Goal: Transaction & Acquisition: Purchase product/service

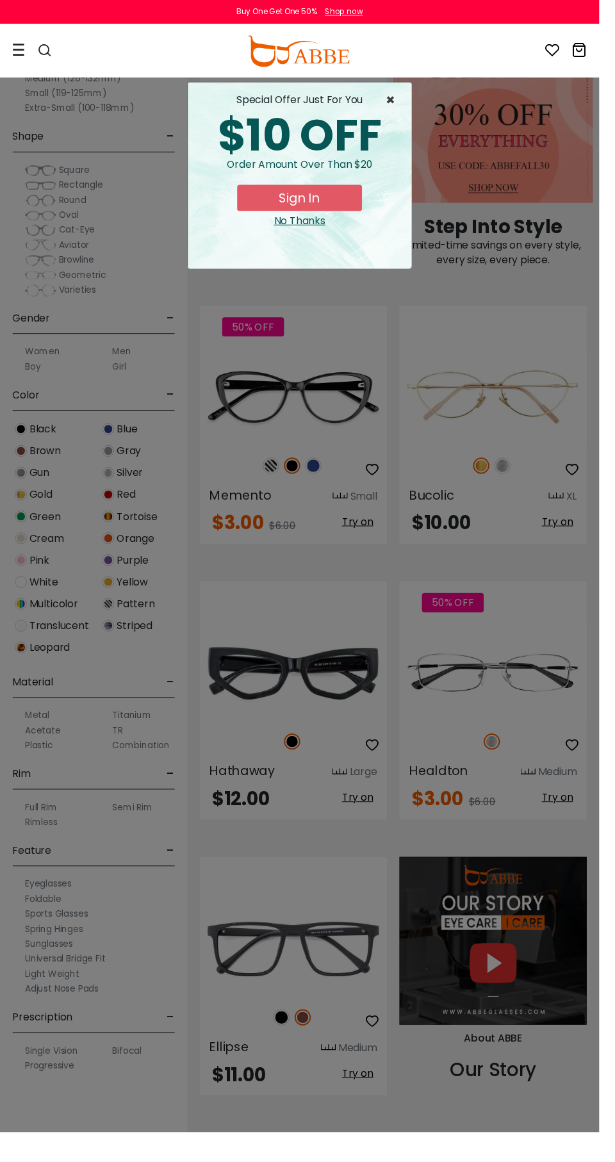
click at [407, 101] on span "×" at bounding box center [404, 102] width 16 height 15
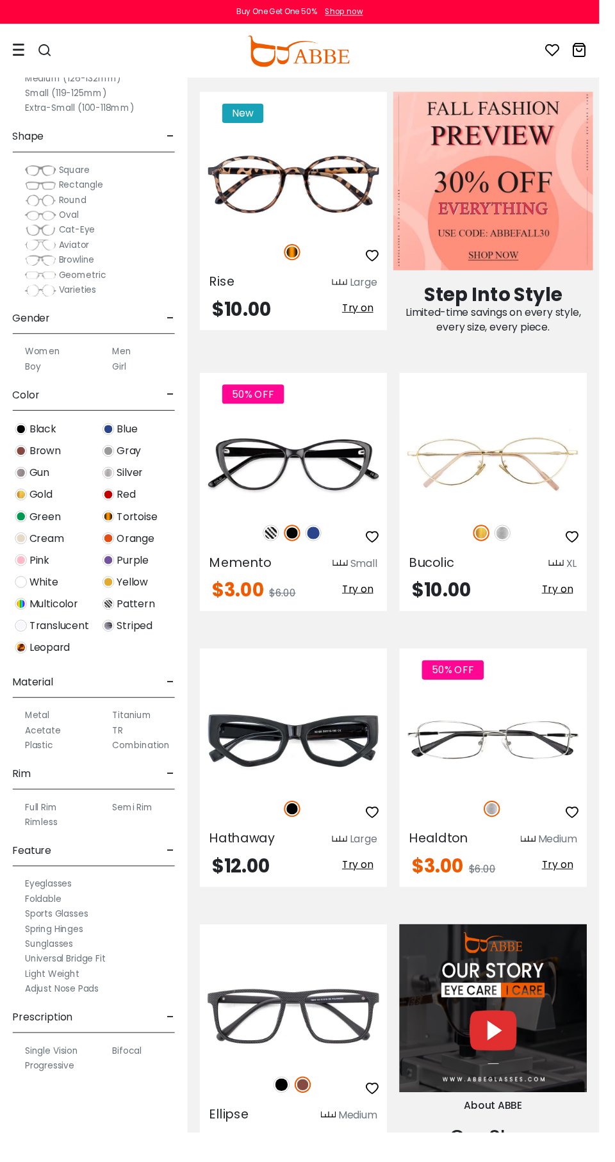
scroll to position [693, 0]
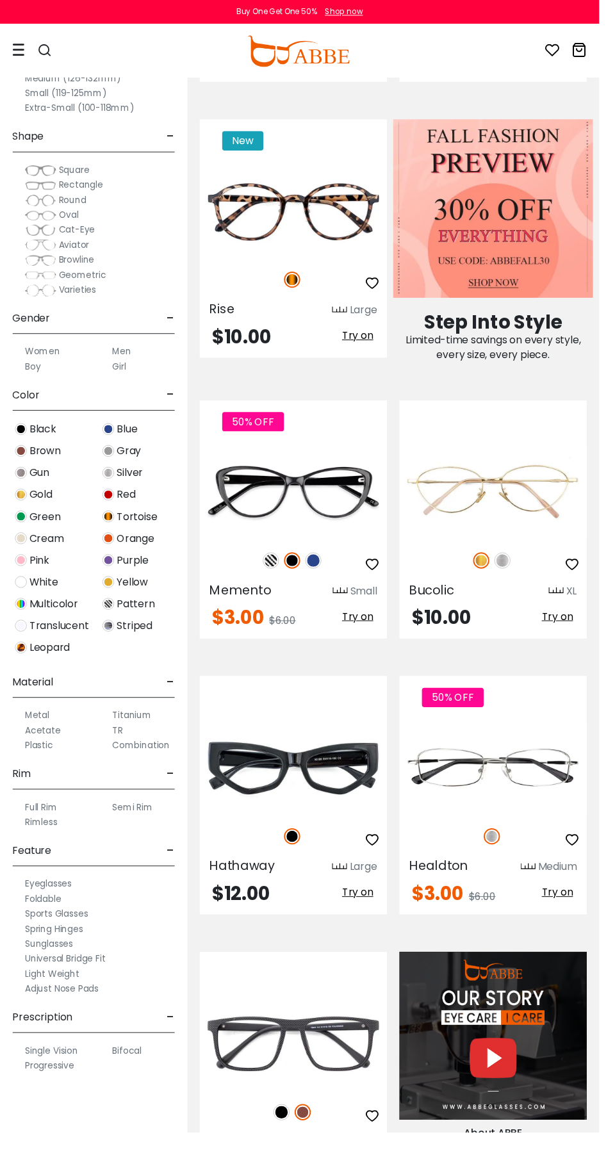
click at [343, 82] on button "Later" at bounding box center [334, 83] width 58 height 32
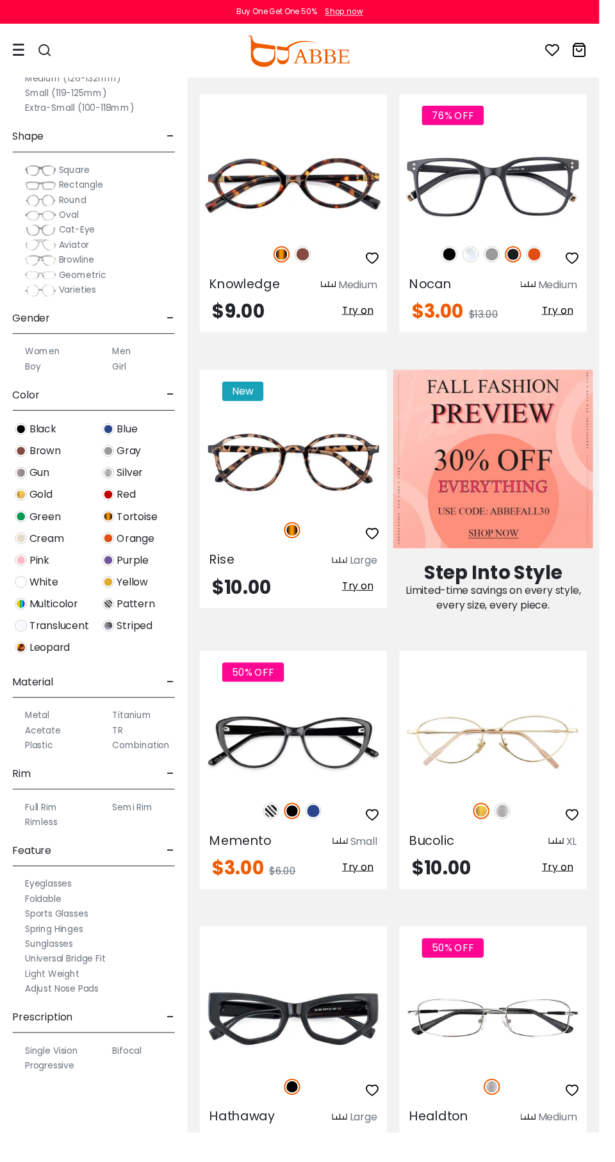
scroll to position [345, 0]
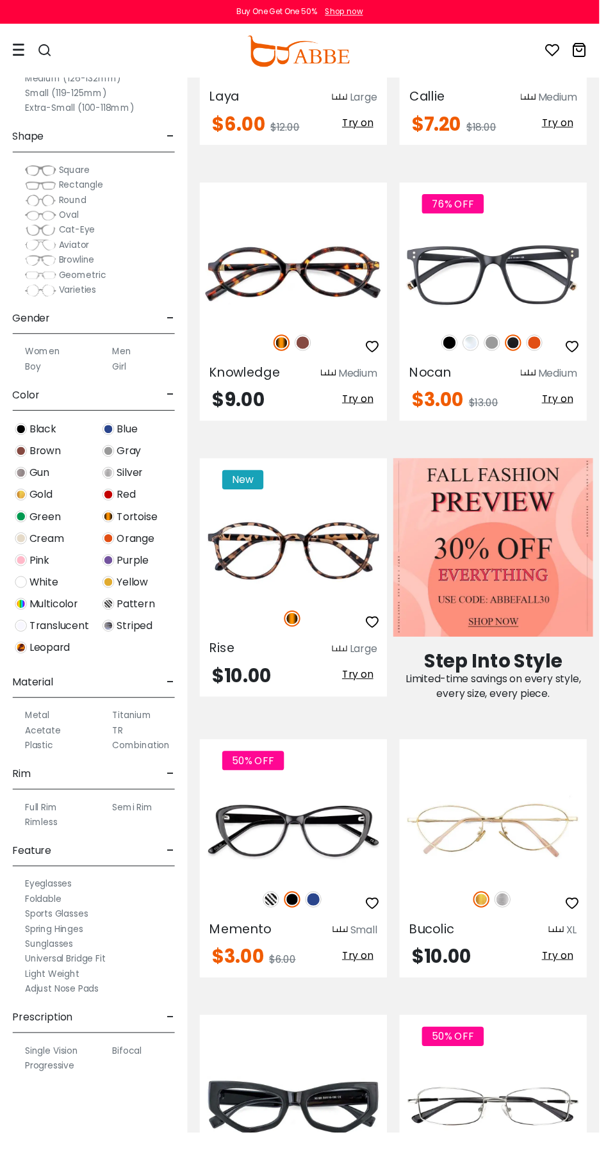
click at [19, 65] on div at bounding box center [19, 52] width 13 height 53
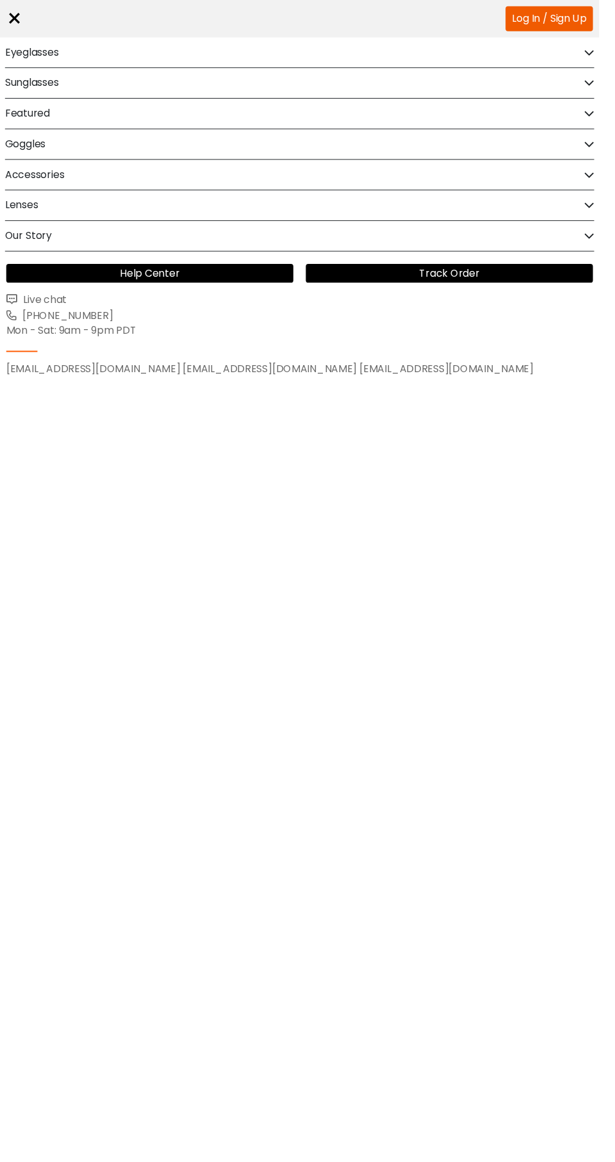
click at [19, 87] on h2 "Sunglasses" at bounding box center [32, 85] width 55 height 31
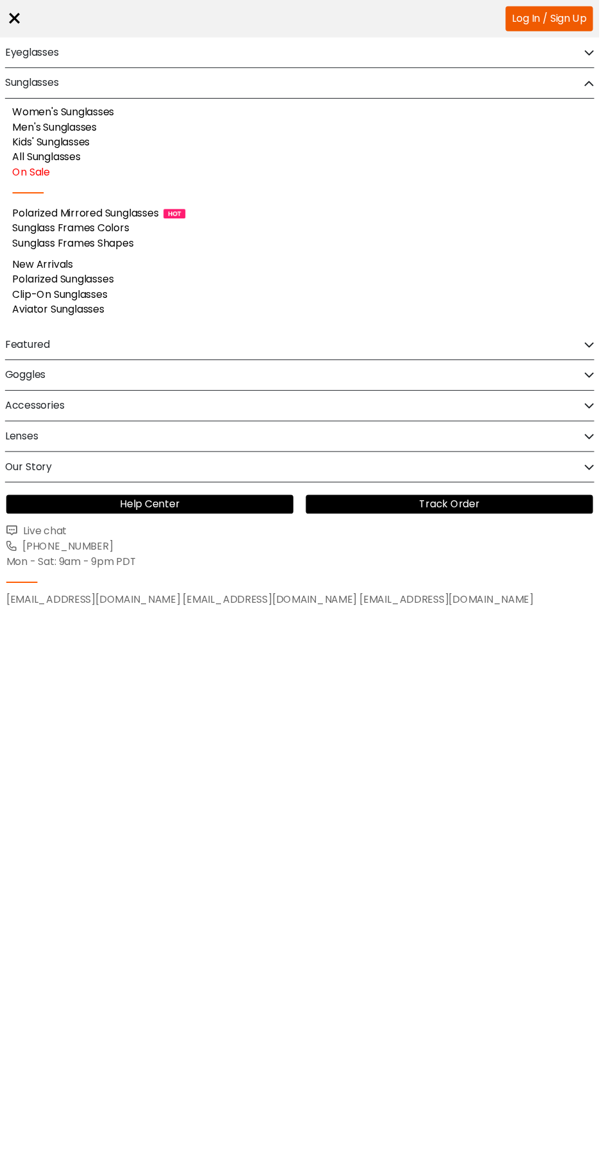
click at [20, 58] on h2 "Eyeglasses" at bounding box center [32, 53] width 55 height 31
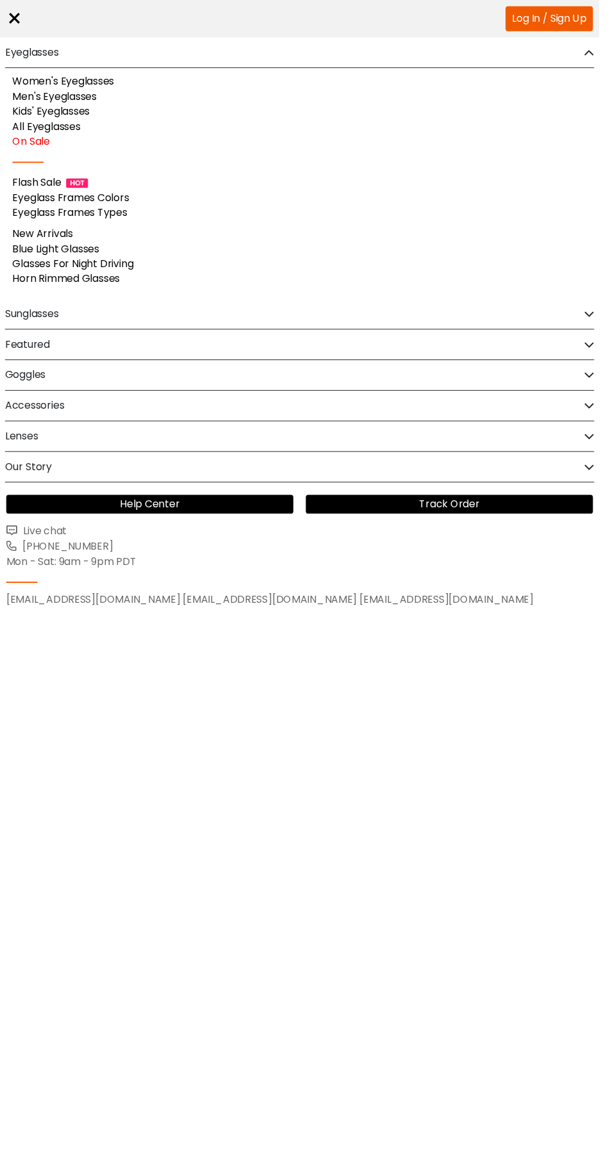
click at [20, 29] on div "×" at bounding box center [14, 19] width 17 height 38
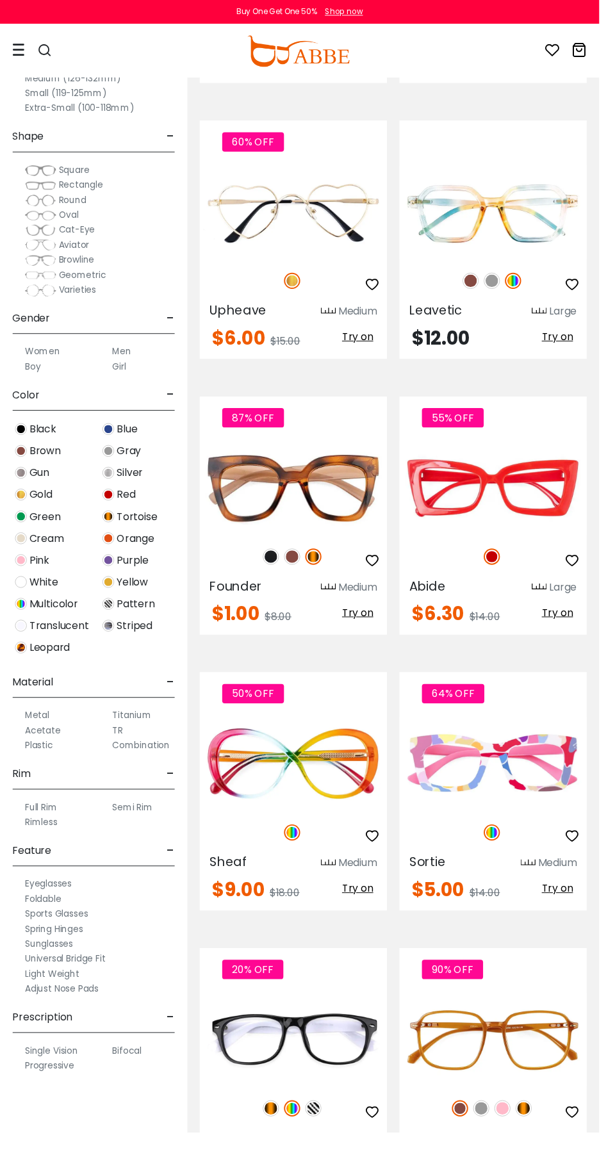
scroll to position [2921, 0]
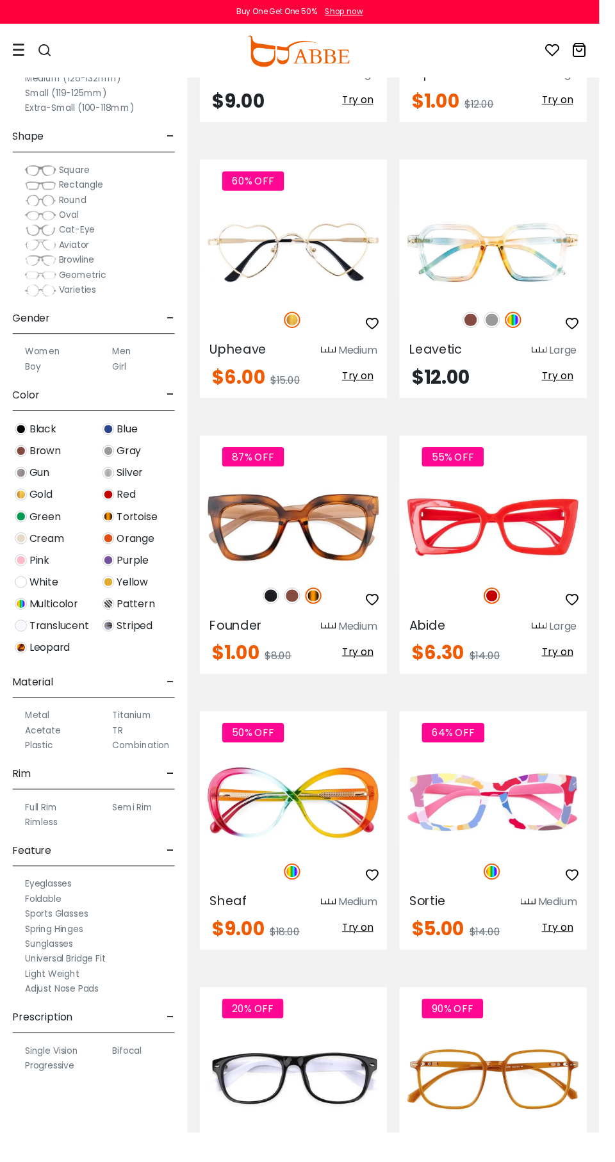
click at [158, 136] on div "Shape -" at bounding box center [96, 137] width 167 height 38
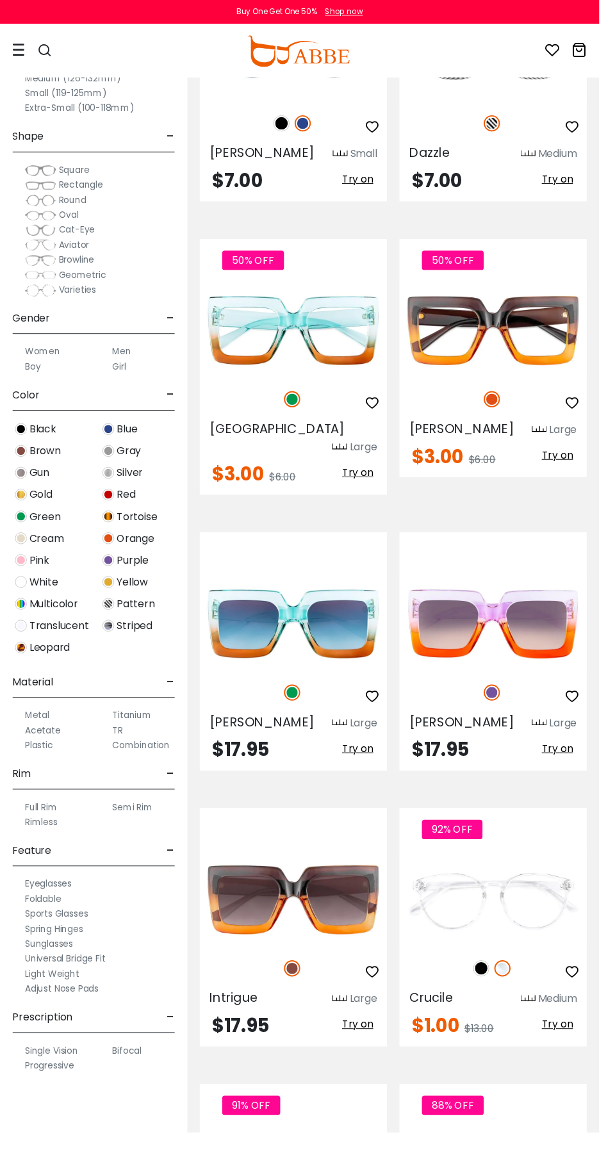
scroll to position [5414, 0]
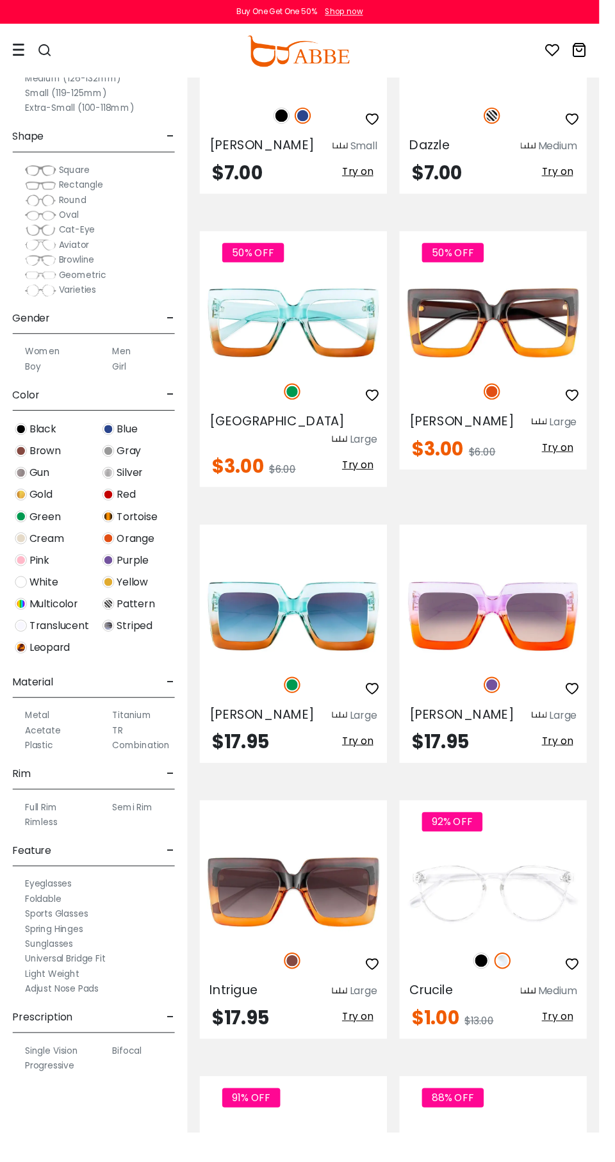
click at [122, 359] on label "Men" at bounding box center [124, 360] width 19 height 15
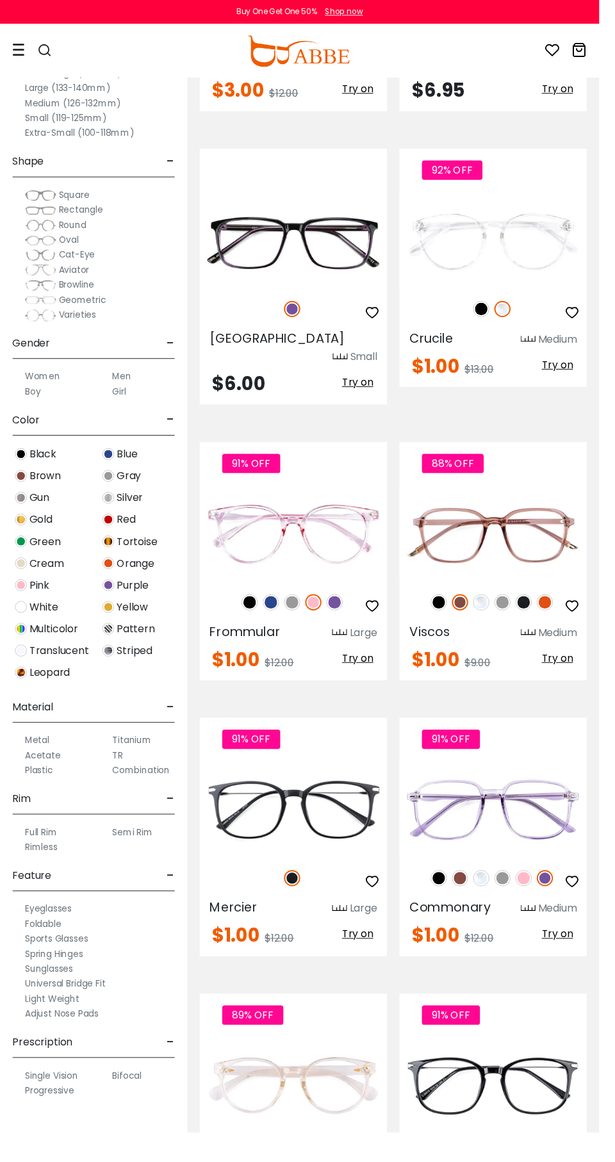
scroll to position [3163, 0]
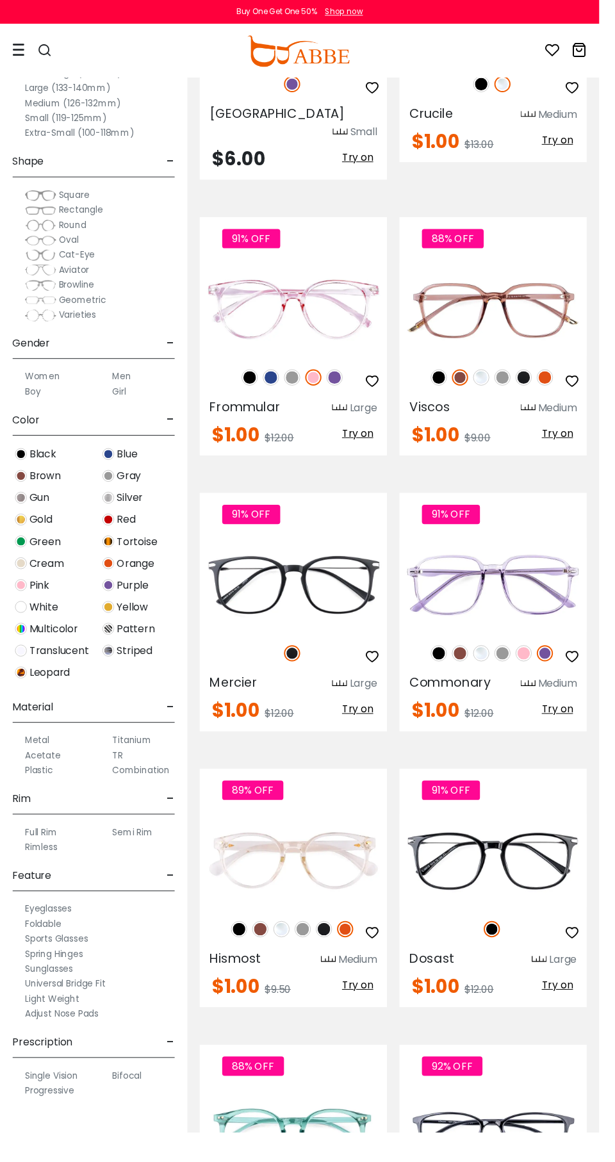
click at [58, 306] on label "Geometric" at bounding box center [67, 307] width 83 height 15
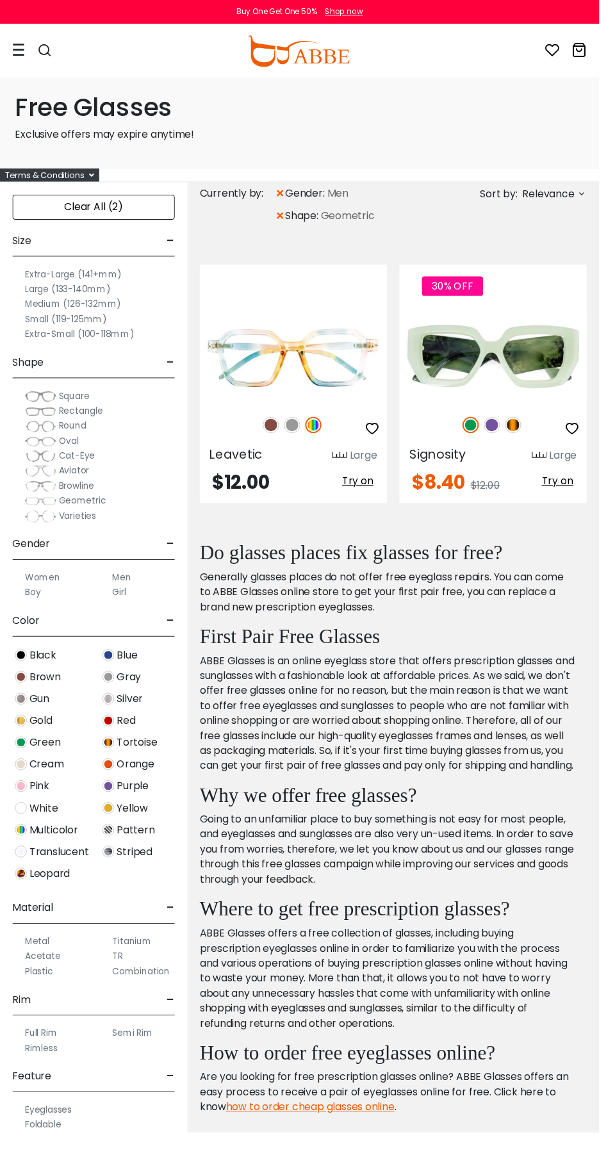
click at [49, 298] on label "Large (133-140mm)" at bounding box center [70, 296] width 88 height 15
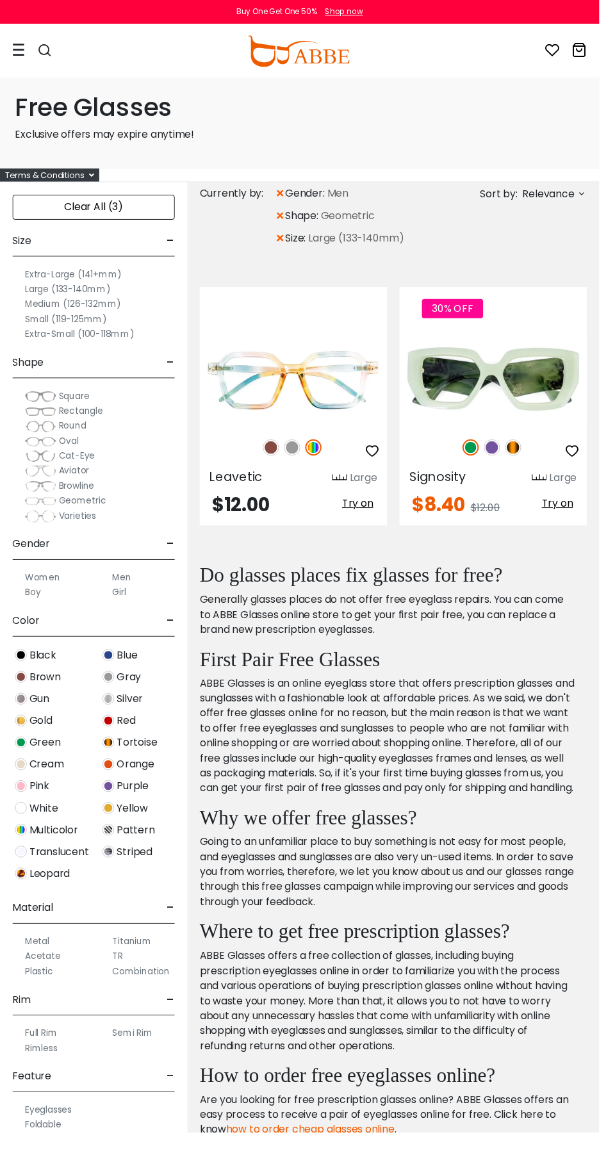
click at [55, 309] on label "Medium (126-132mm)" at bounding box center [75, 311] width 99 height 15
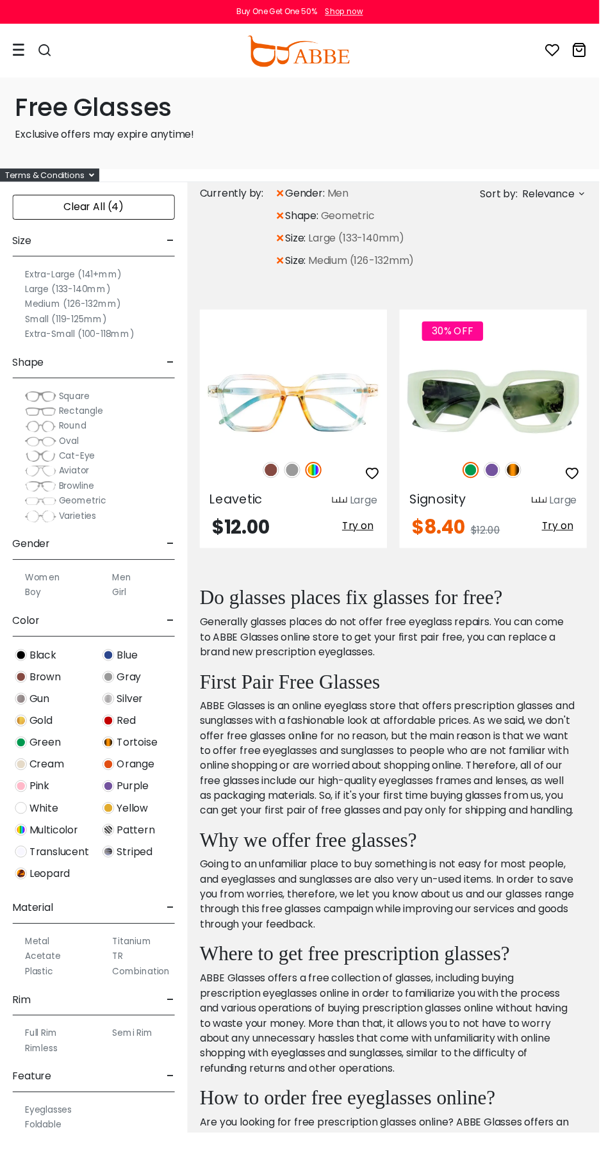
scroll to position [255, 0]
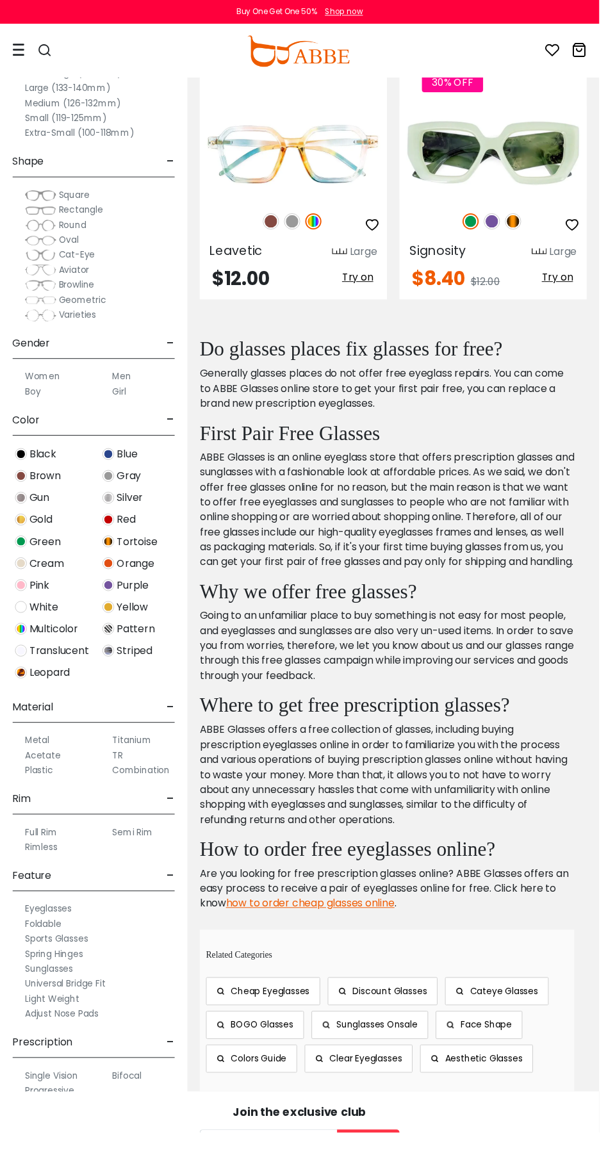
click at [41, 1096] on label "Single Vision" at bounding box center [53, 1103] width 54 height 15
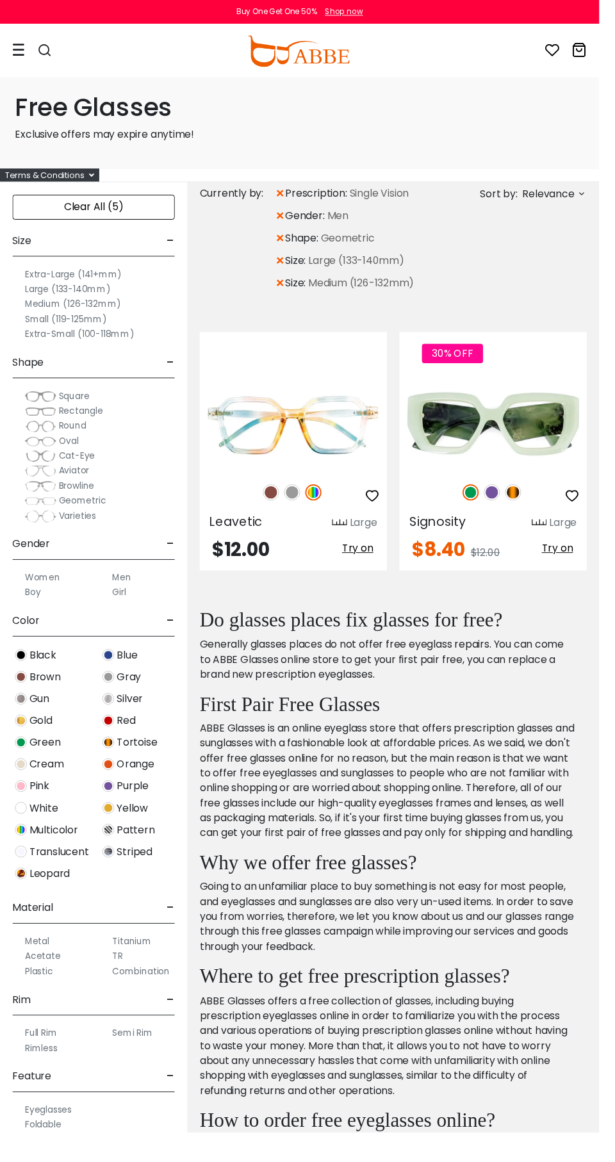
click at [76, 222] on div "Clear All (5)" at bounding box center [96, 213] width 167 height 26
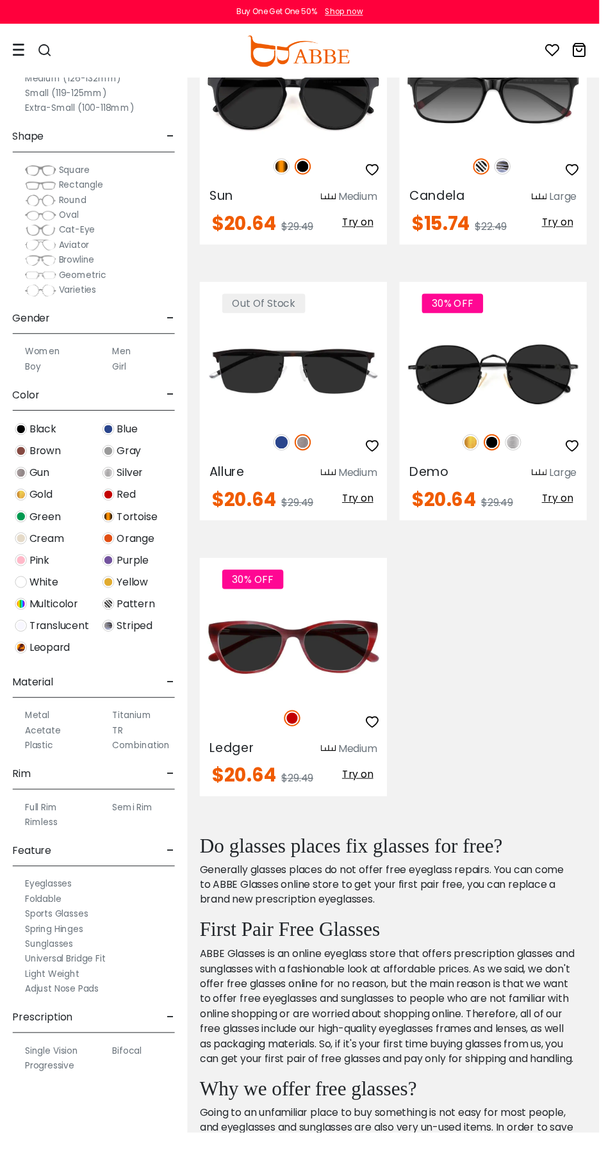
scroll to position [1958, 0]
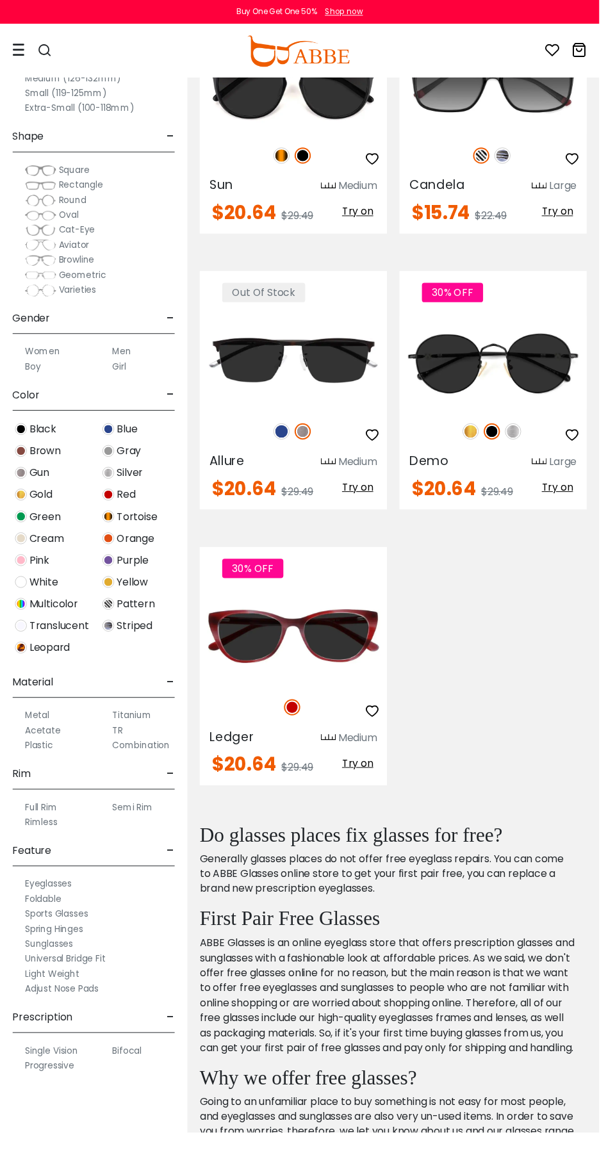
click at [31, 910] on label "Eyeglasses" at bounding box center [50, 906] width 48 height 15
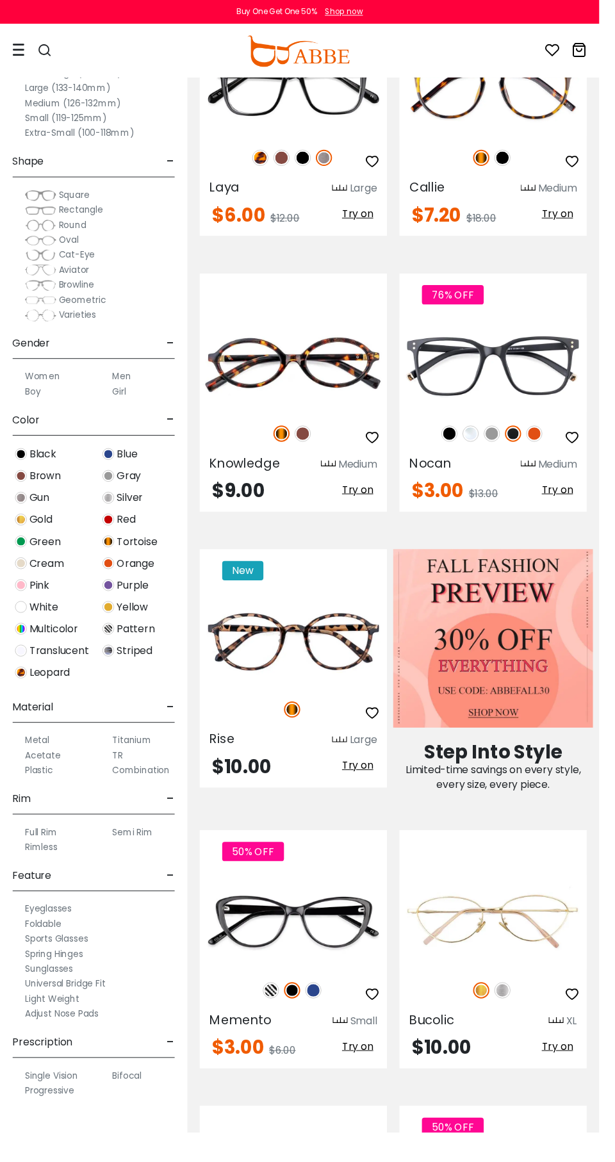
scroll to position [256, 0]
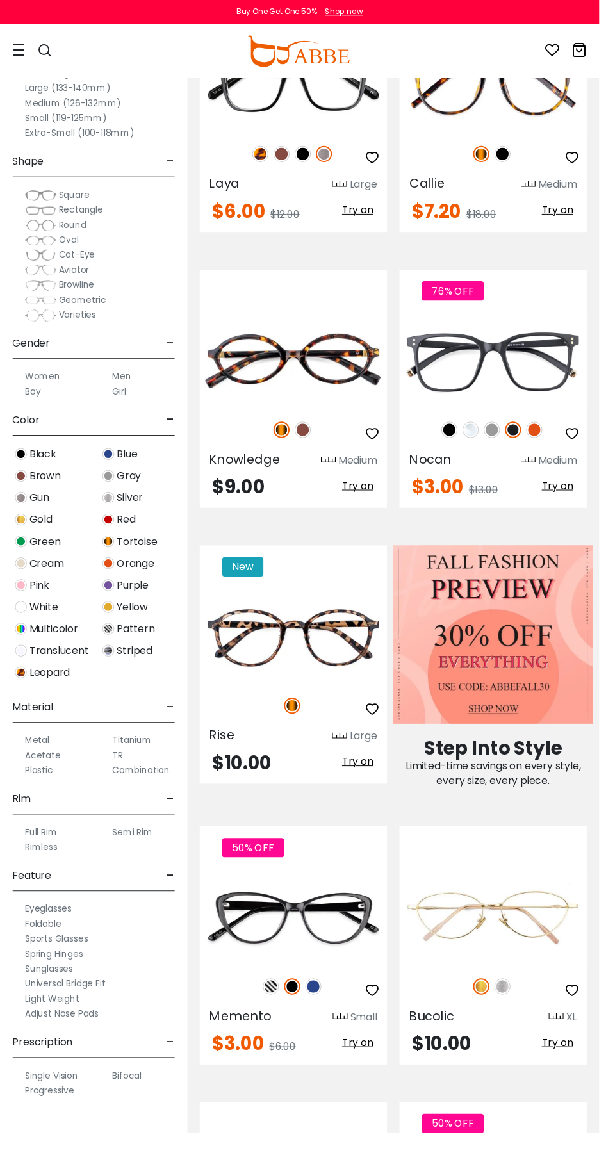
click at [37, 1100] on label "Single Vision" at bounding box center [53, 1103] width 54 height 15
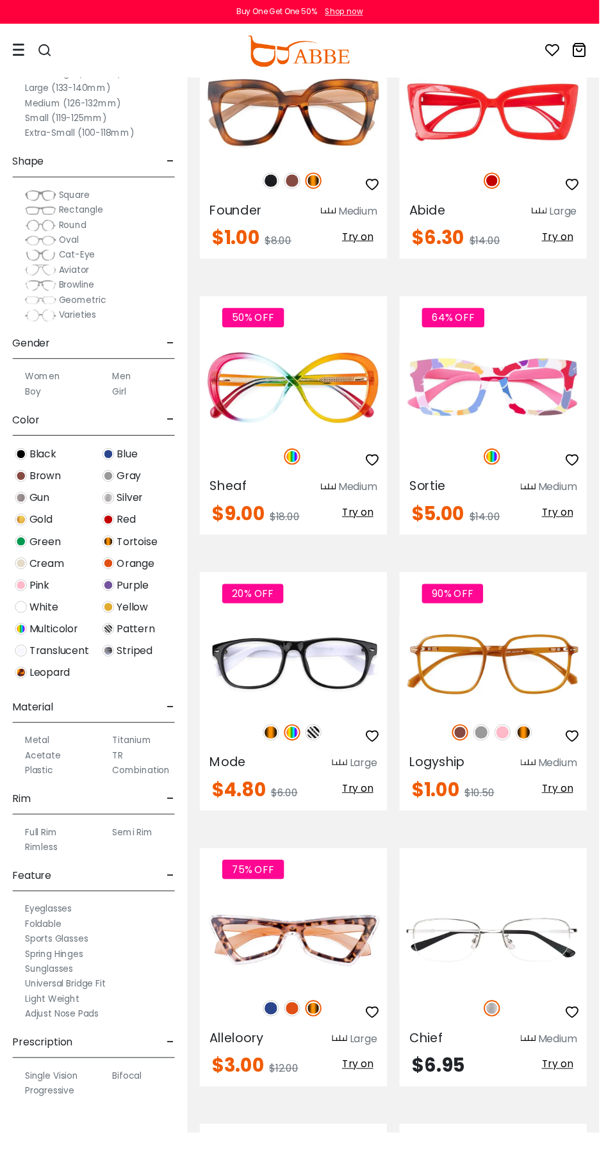
scroll to position [3367, 0]
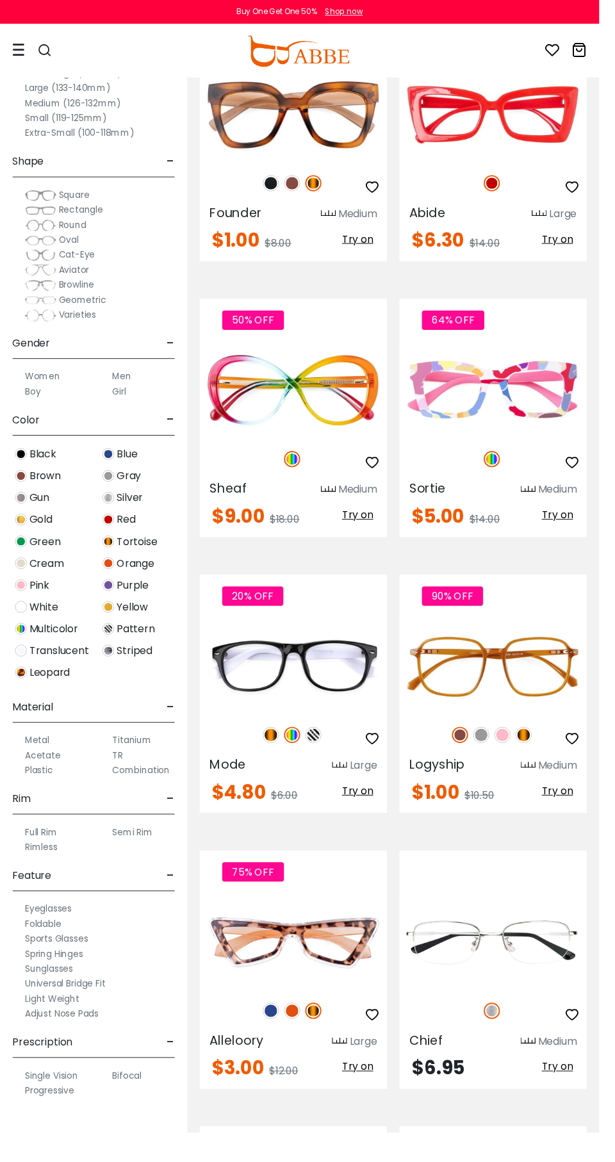
click at [0, 0] on img at bounding box center [0, 0] width 0 height 0
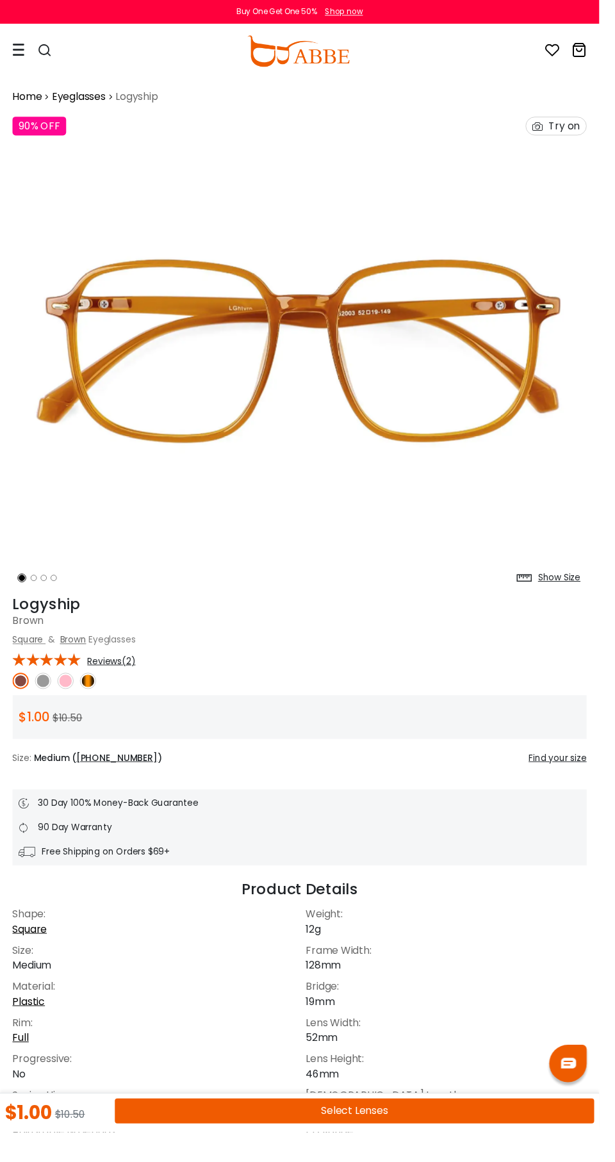
click at [41, 698] on img at bounding box center [44, 698] width 17 height 17
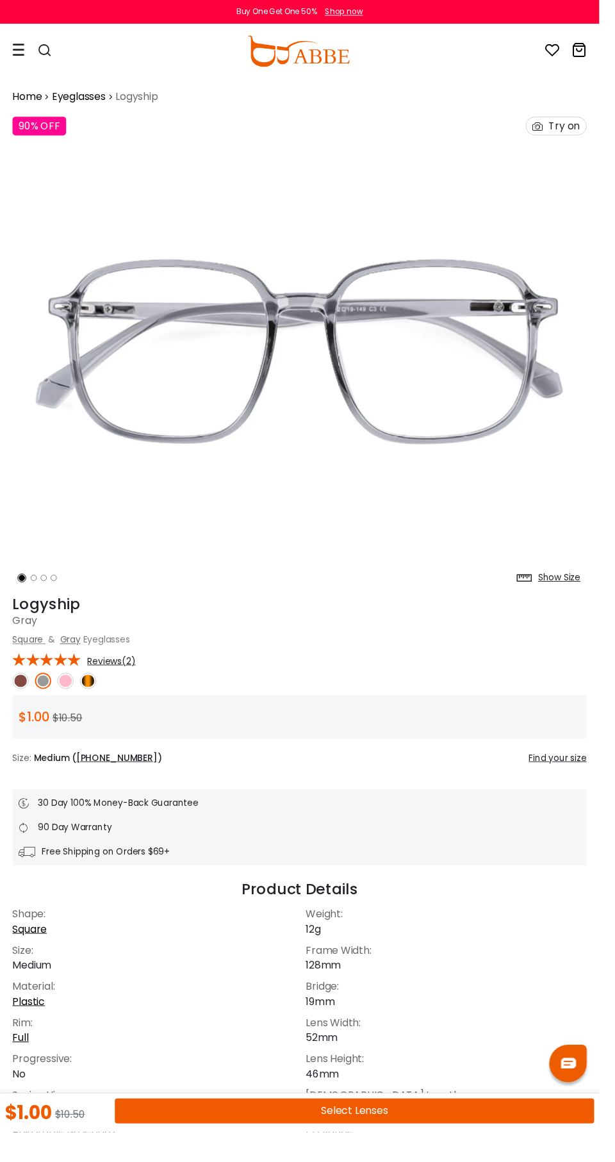
click at [65, 698] on img at bounding box center [67, 698] width 17 height 17
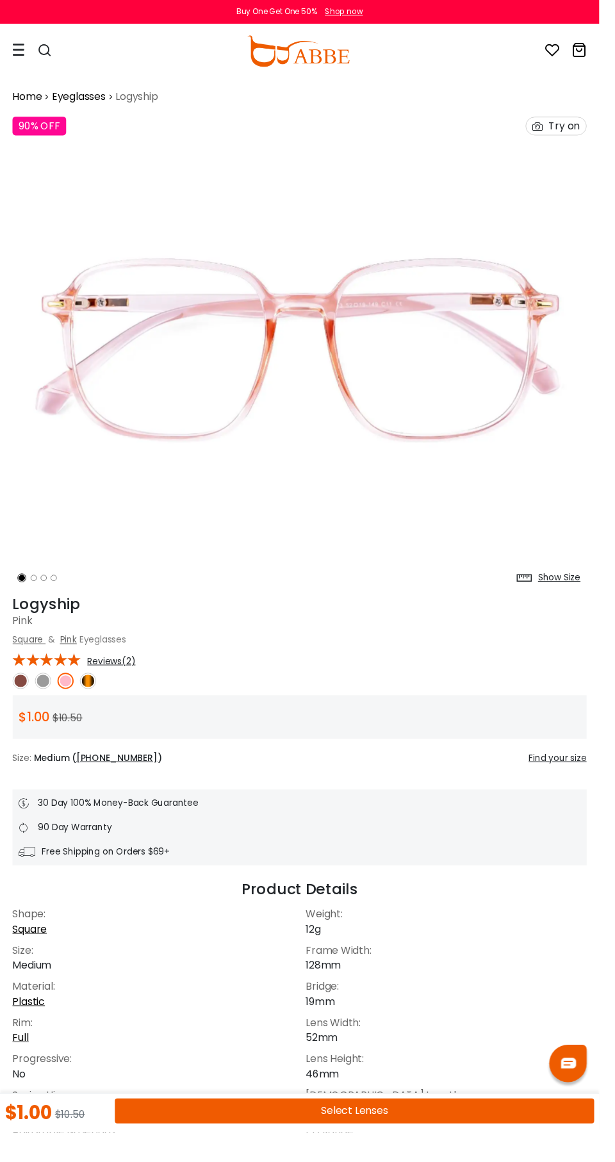
click at [67, 698] on img at bounding box center [67, 698] width 17 height 17
click at [86, 698] on img at bounding box center [90, 698] width 17 height 17
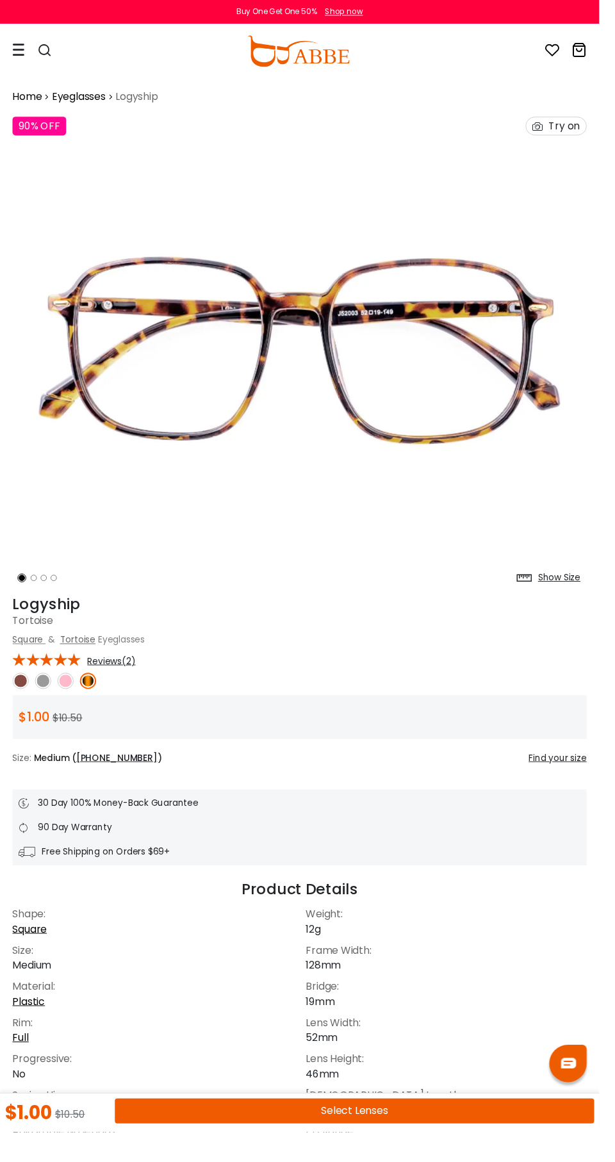
click at [19, 698] on img at bounding box center [21, 698] width 17 height 17
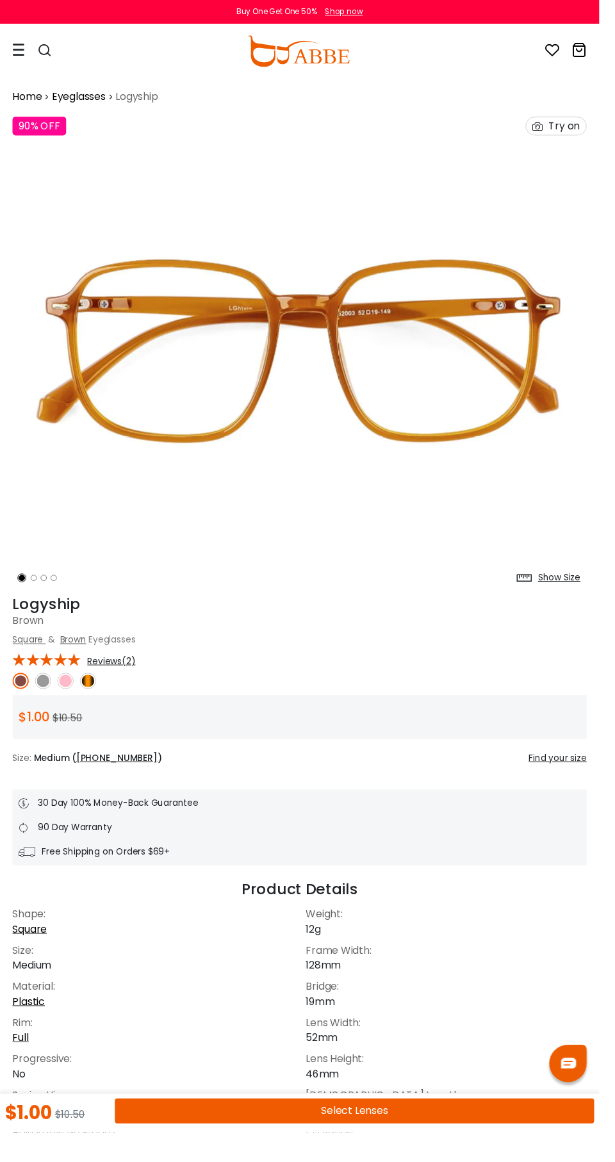
click at [236, 455] on img at bounding box center [307, 358] width 589 height 491
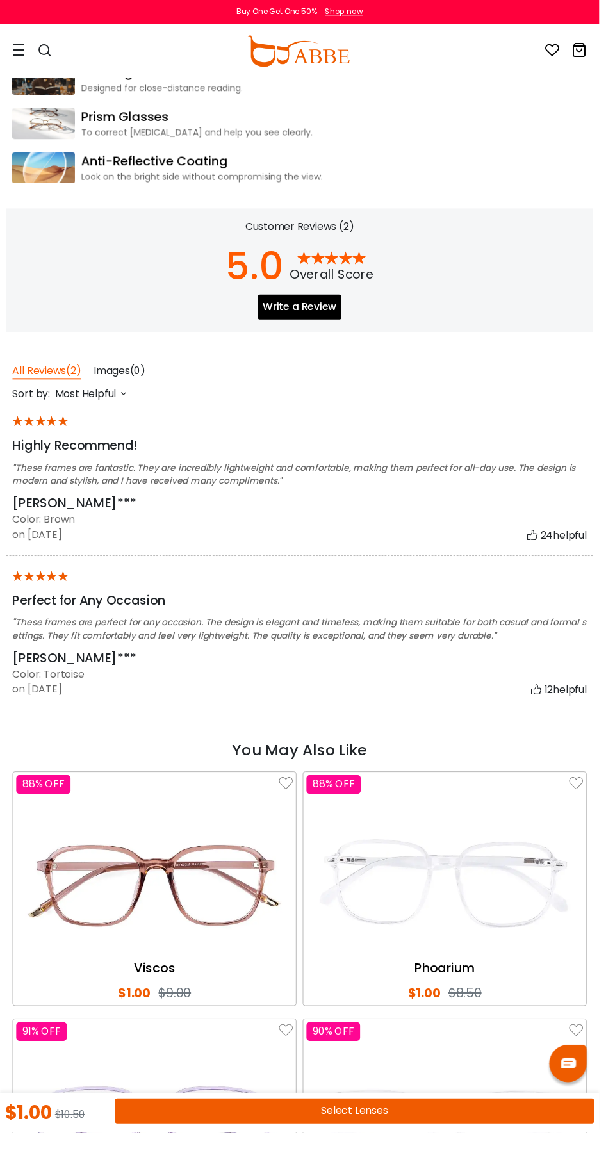
scroll to position [2021, 0]
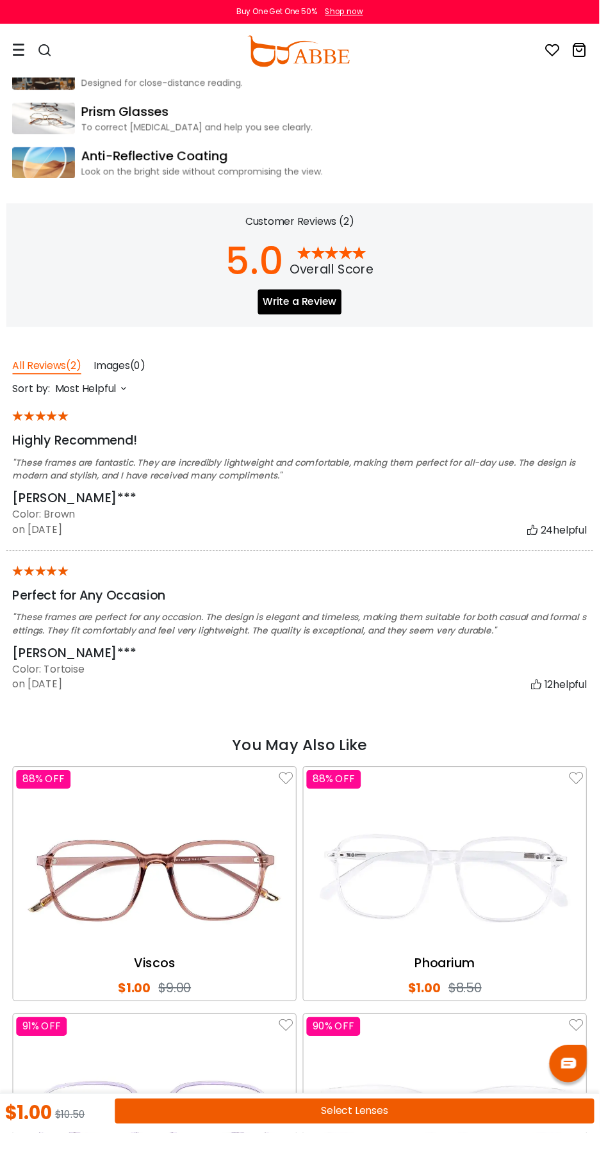
click at [129, 927] on img at bounding box center [159, 901] width 284 height 142
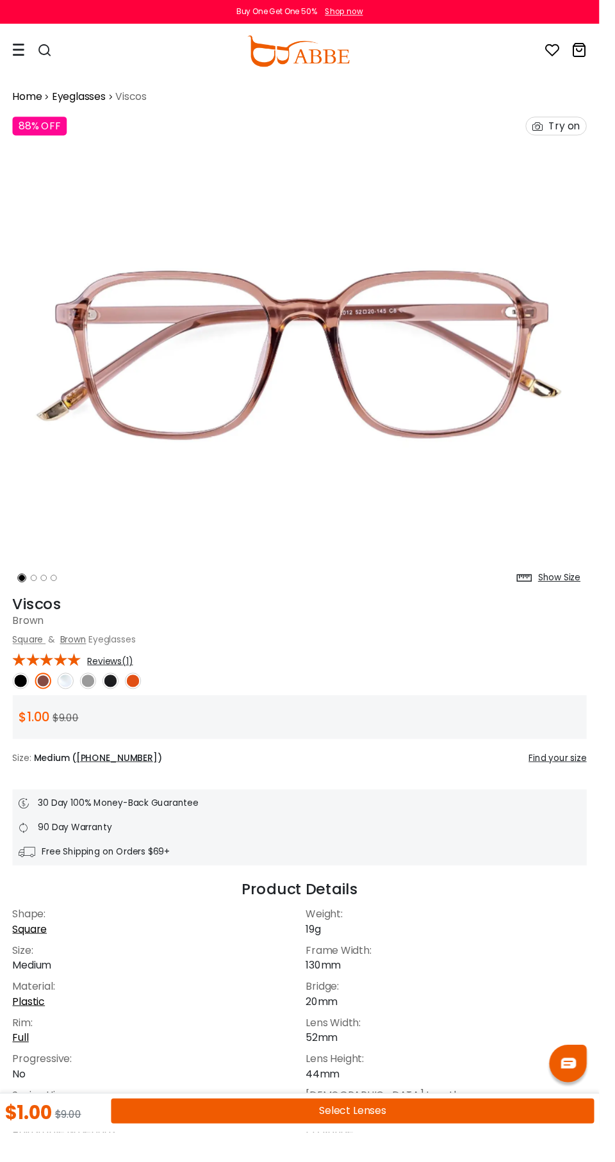
click at [15, 693] on img at bounding box center [21, 698] width 17 height 17
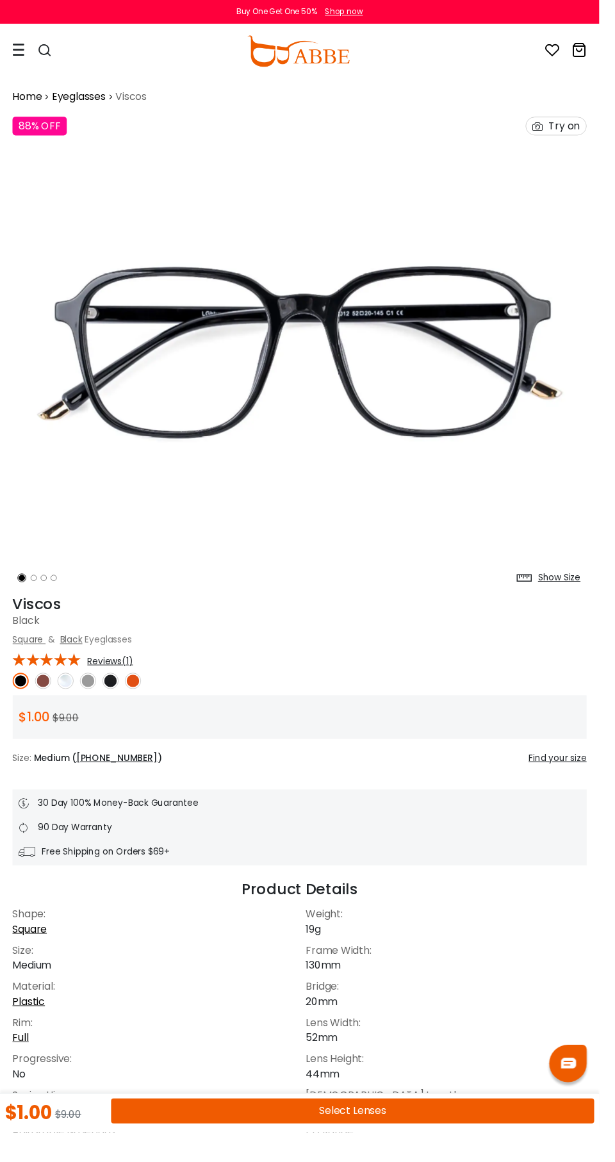
click at [38, 703] on img at bounding box center [44, 698] width 17 height 17
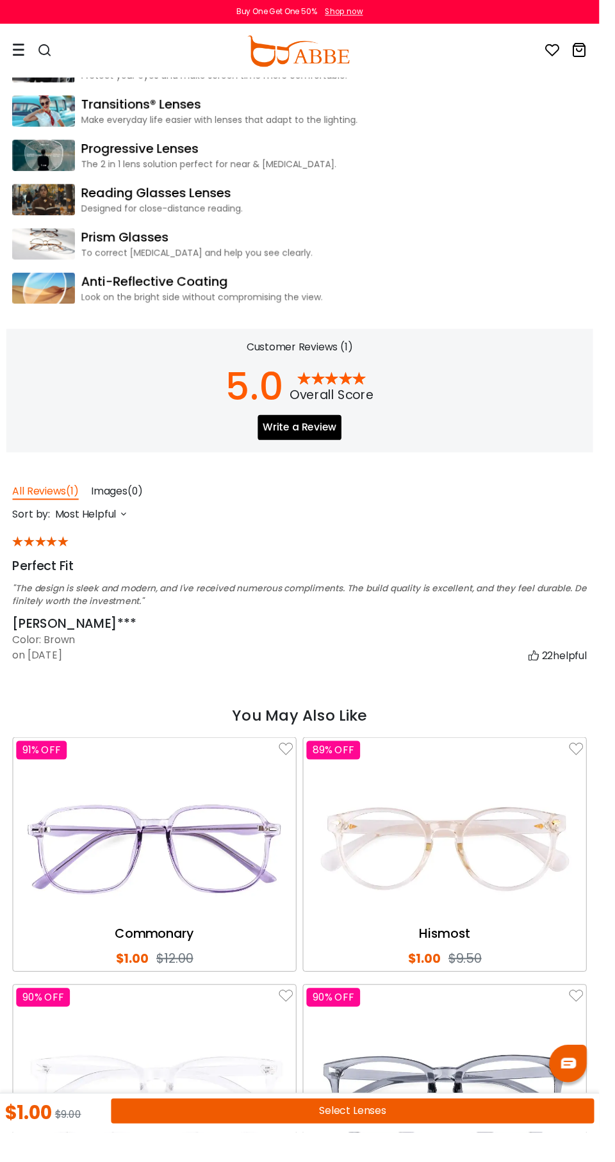
scroll to position [1920, 0]
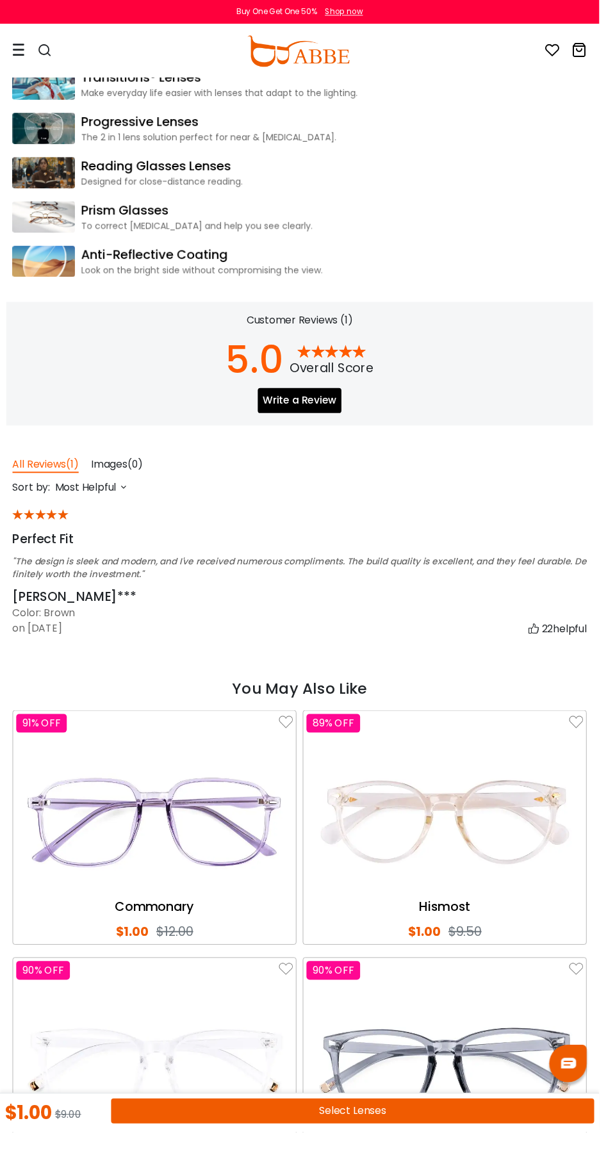
click at [209, 1153] on button "Select Lenses" at bounding box center [362, 1140] width 496 height 26
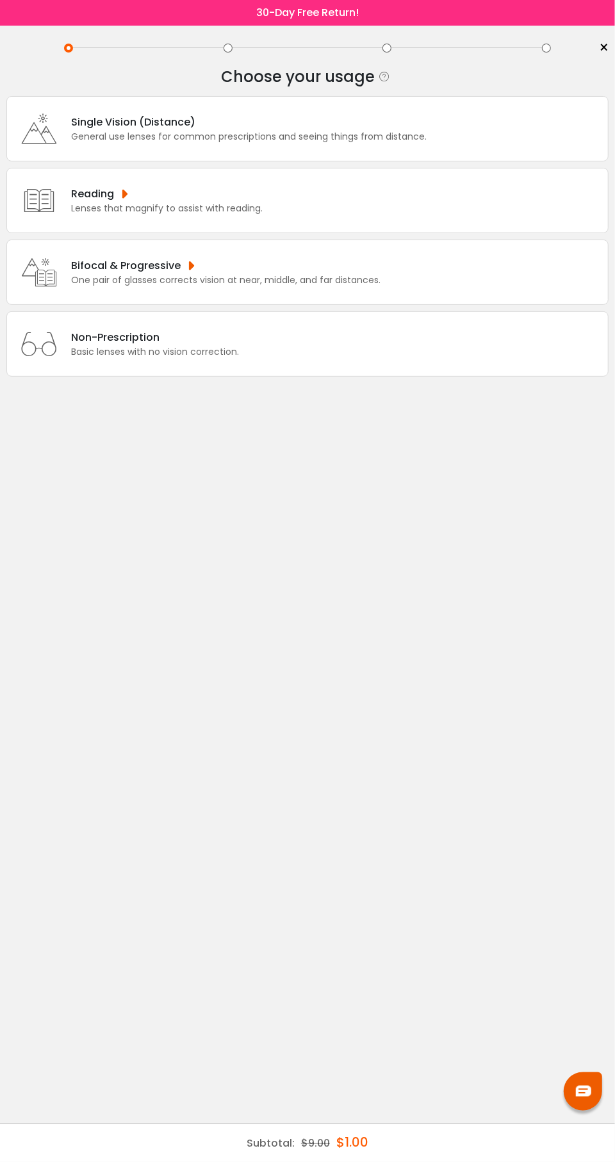
click at [98, 144] on div "Single Vision (Distance) General use lenses for common prescriptions and seeing…" at bounding box center [307, 128] width 602 height 65
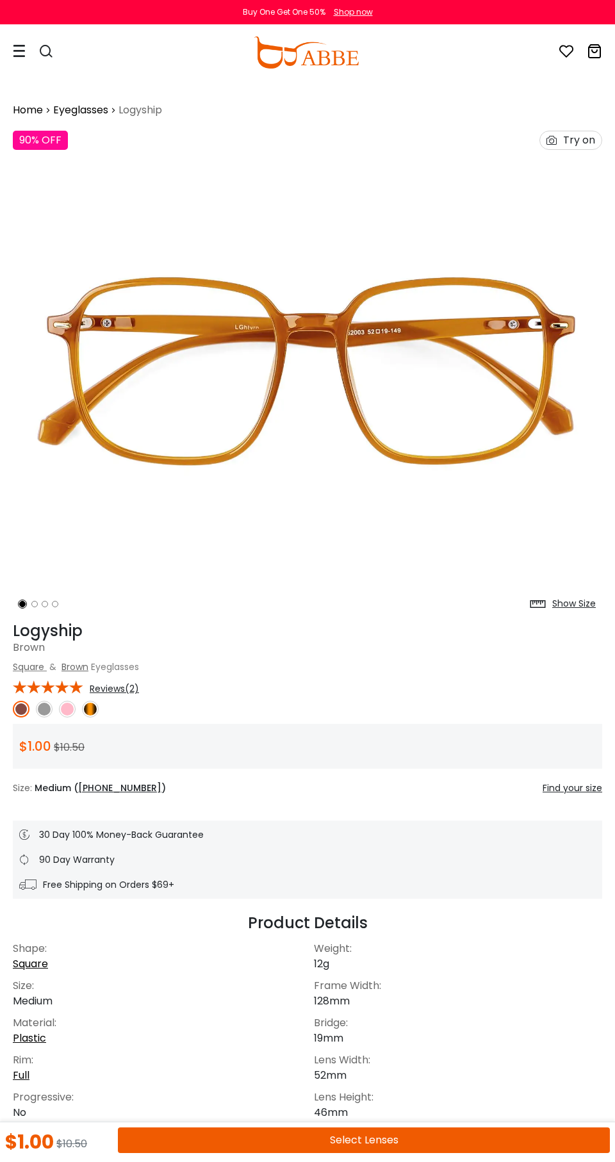
scroll to position [2021, 0]
